Goal: Task Accomplishment & Management: Manage account settings

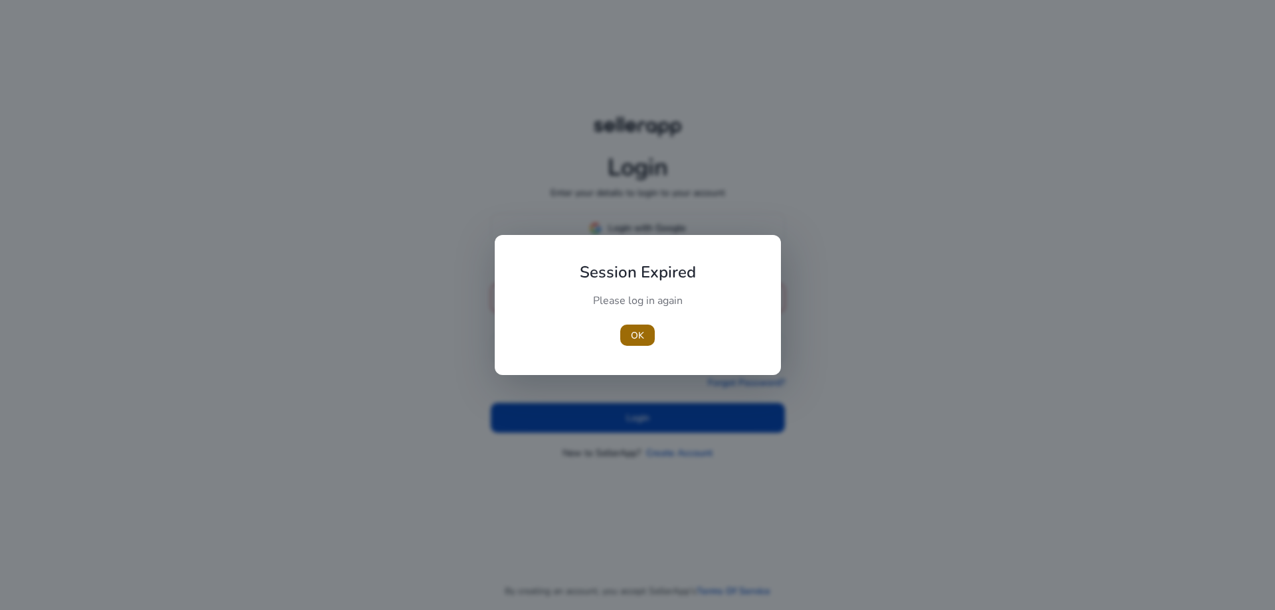
type input "**********"
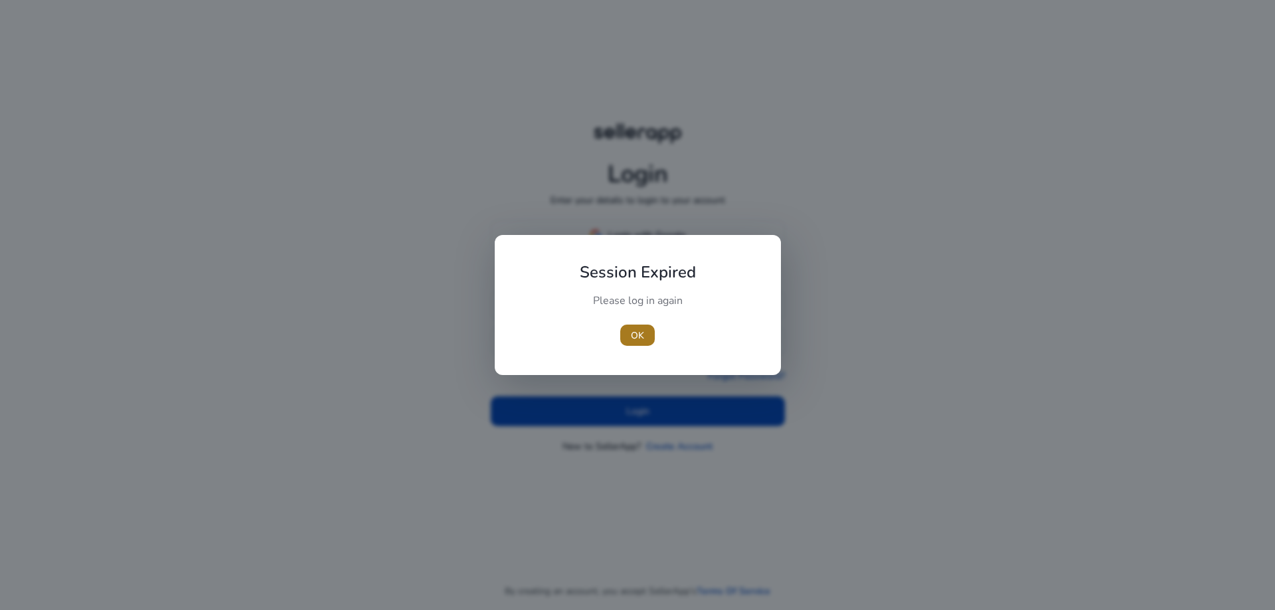
click at [633, 341] on span "OK" at bounding box center [637, 336] width 13 height 14
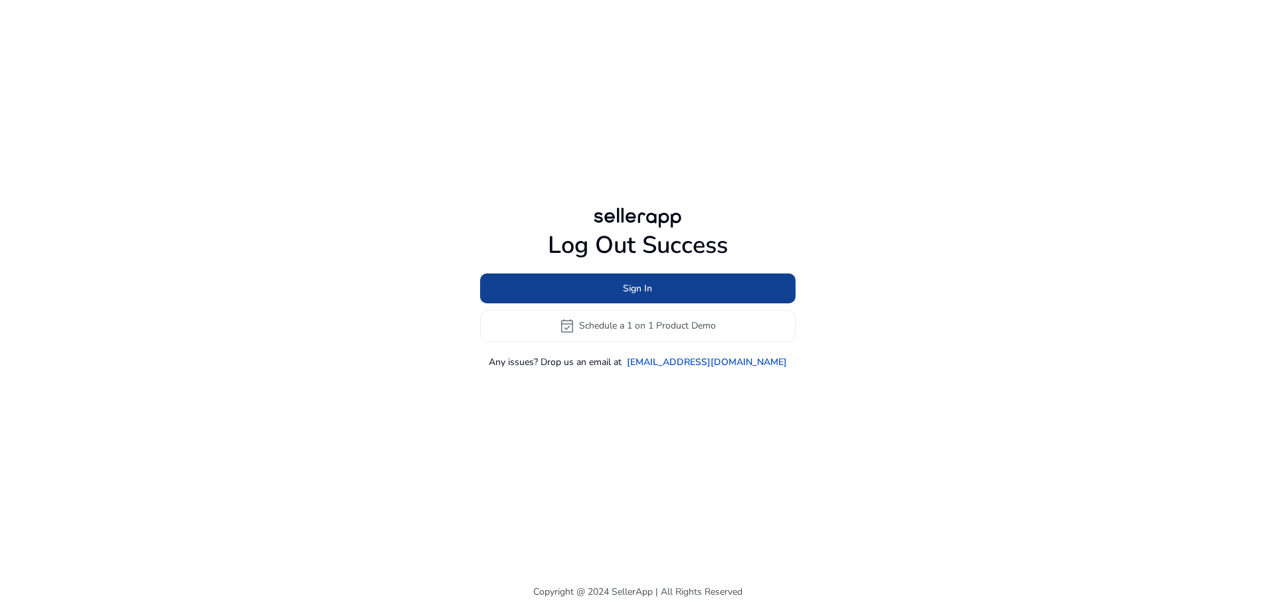
click at [642, 288] on span "Sign In" at bounding box center [637, 289] width 29 height 14
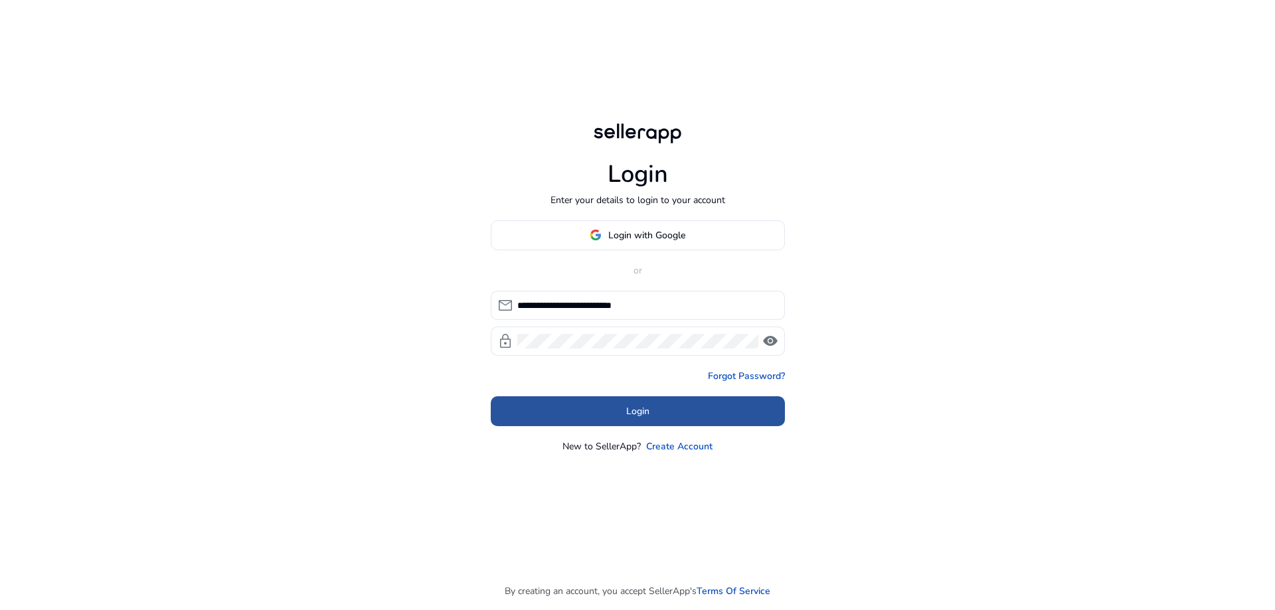
click at [616, 407] on span at bounding box center [638, 411] width 294 height 32
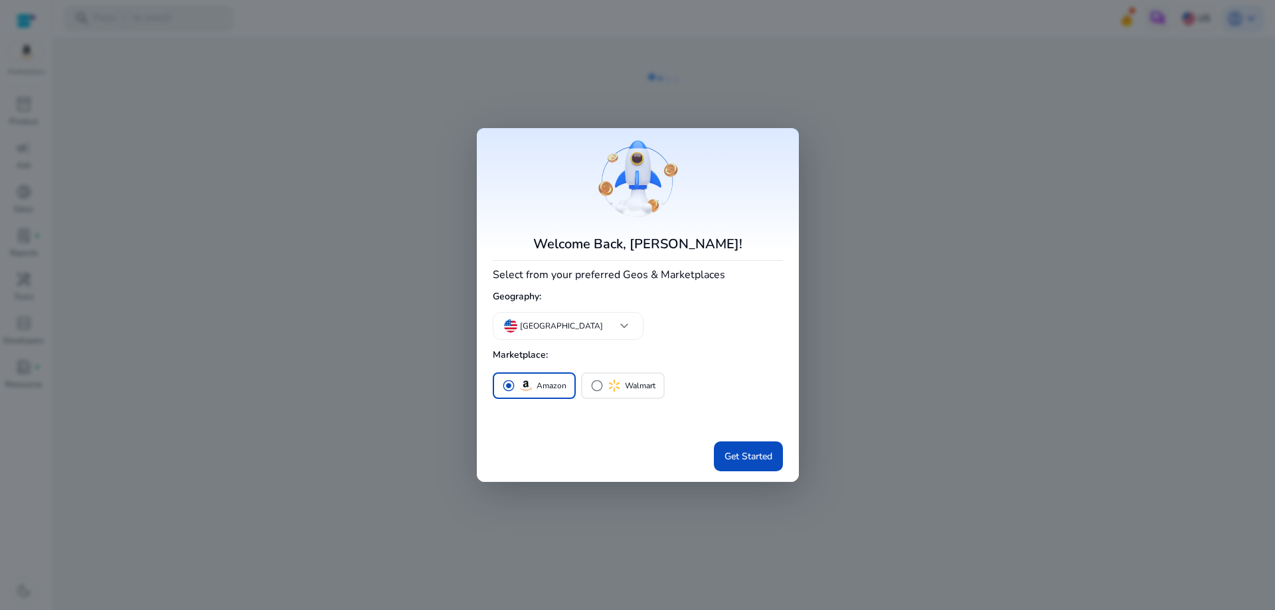
click at [1246, 18] on div at bounding box center [637, 305] width 1275 height 610
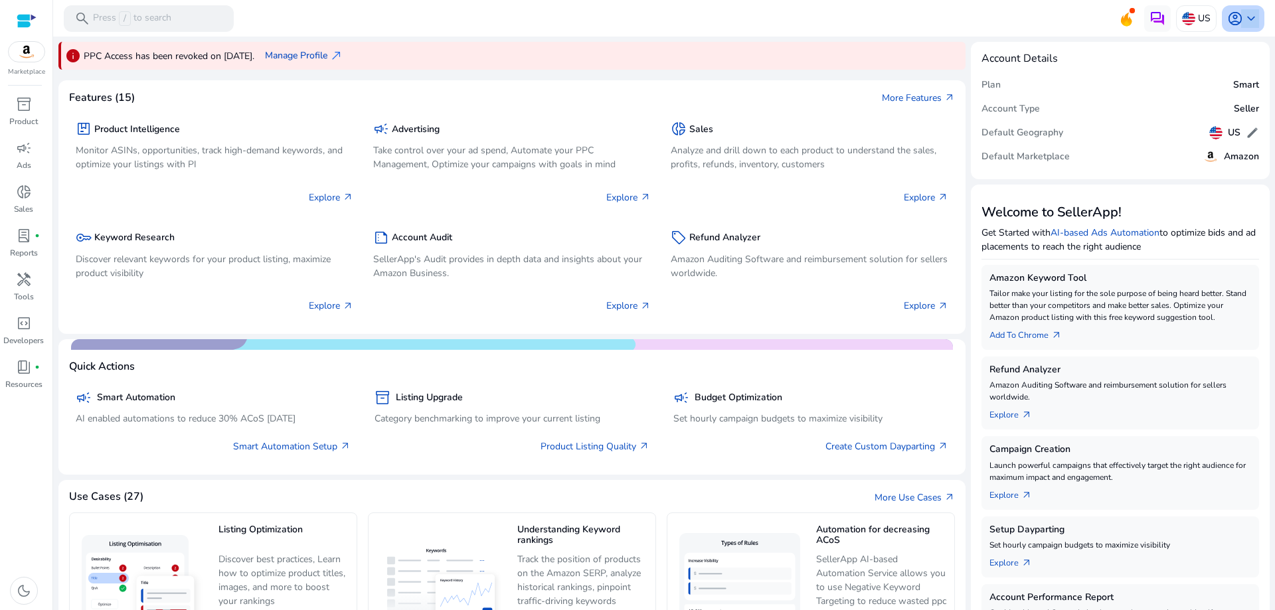
click at [1238, 23] on div "account_circle keyboard_arrow_down" at bounding box center [1243, 18] width 43 height 27
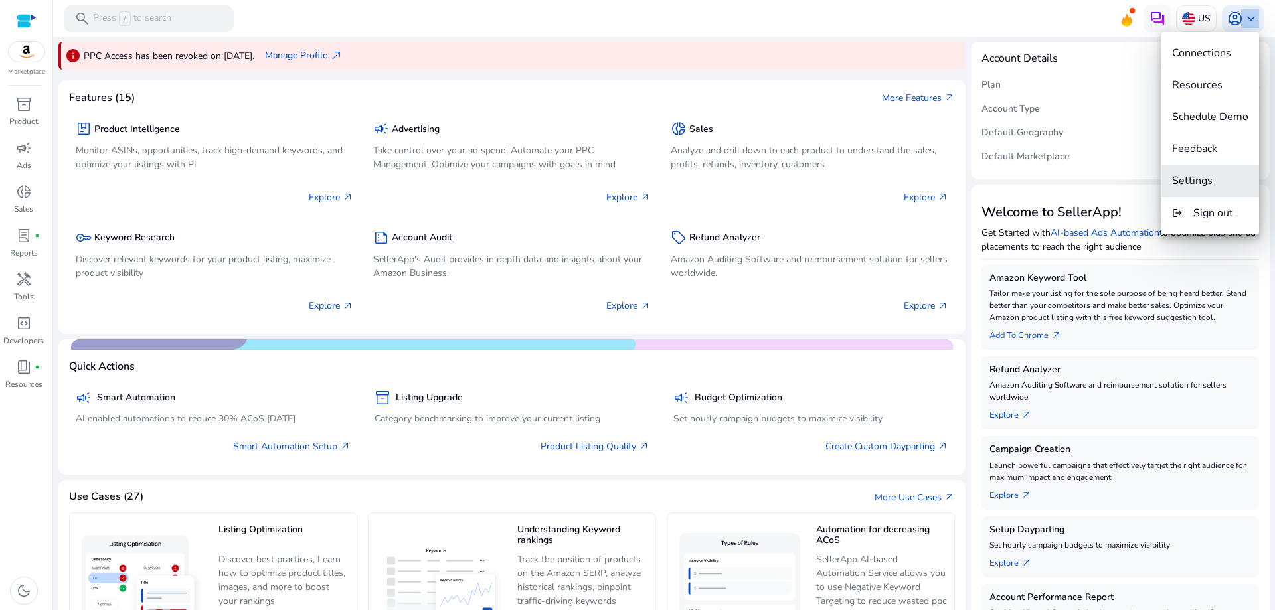
click at [1198, 178] on span "Settings" at bounding box center [1192, 180] width 41 height 15
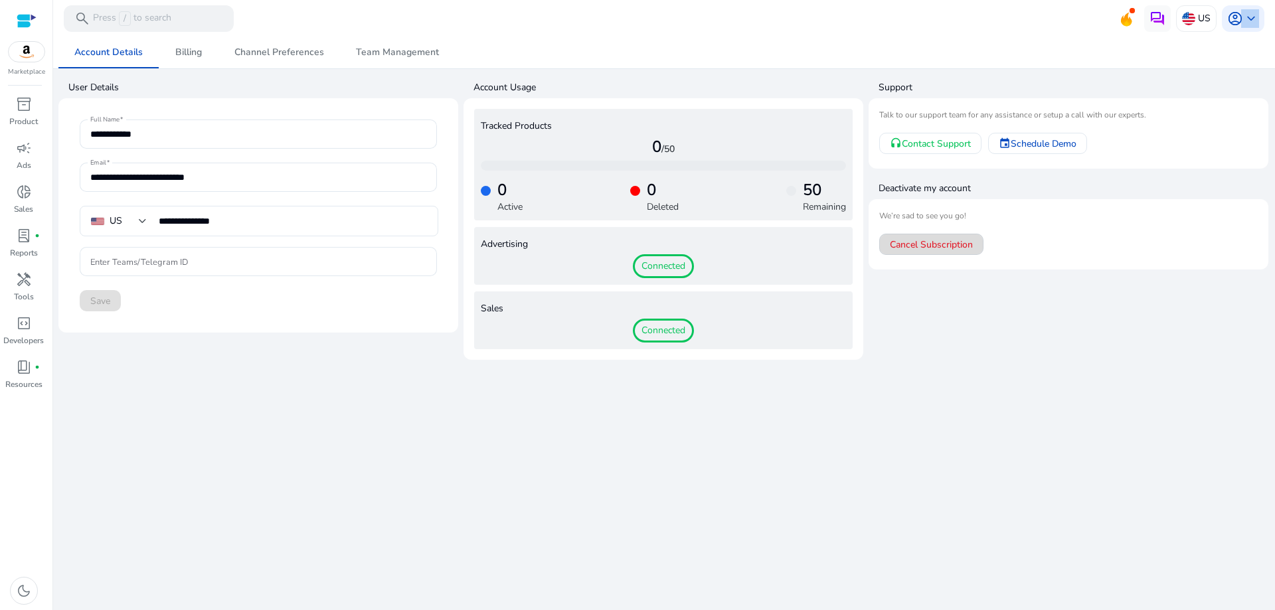
click at [934, 245] on span "Cancel Subscription" at bounding box center [931, 245] width 83 height 14
